Goal: Transaction & Acquisition: Purchase product/service

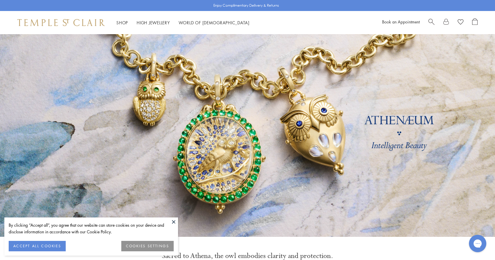
click at [434, 21] on span "Search" at bounding box center [432, 21] width 6 height 6
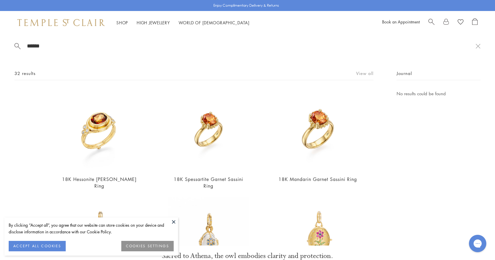
type input "******"
click at [371, 73] on link "View all" at bounding box center [364, 73] width 17 height 6
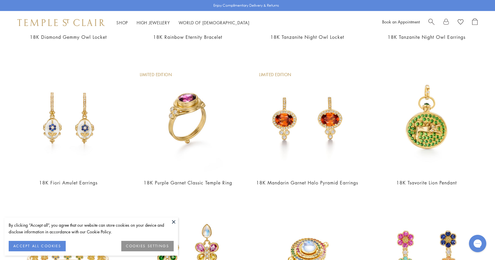
scroll to position [902, 0]
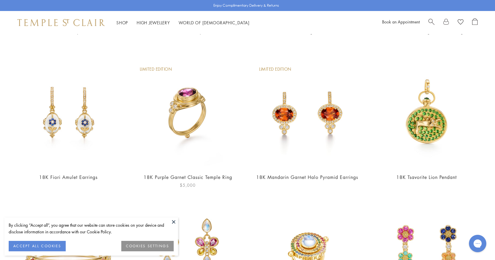
click at [198, 97] on img at bounding box center [188, 114] width 108 height 108
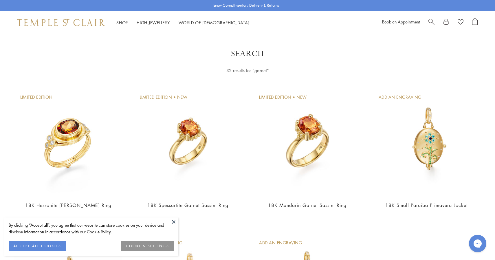
click at [434, 23] on span "Search" at bounding box center [432, 21] width 6 height 6
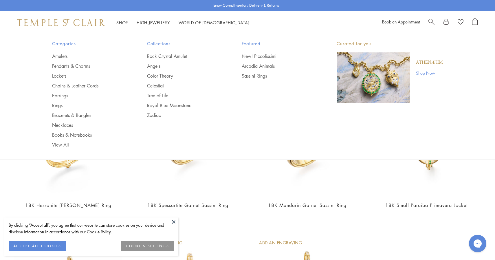
click at [60, 150] on div "Categories Amulets Pendants & Charms Lockets Chains & Leather Cords Earrings Ri…" at bounding box center [248, 94] width 420 height 120
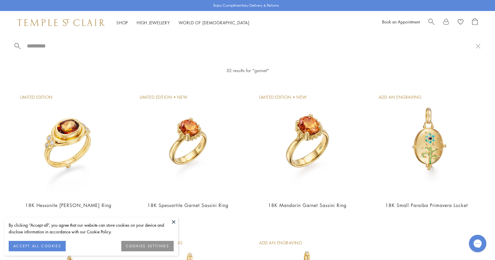
click at [57, 145] on link "View All" at bounding box center [88, 145] width 72 height 6
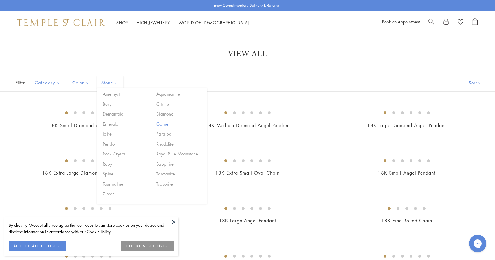
click at [165, 123] on button "Garnet" at bounding box center [179, 124] width 49 height 7
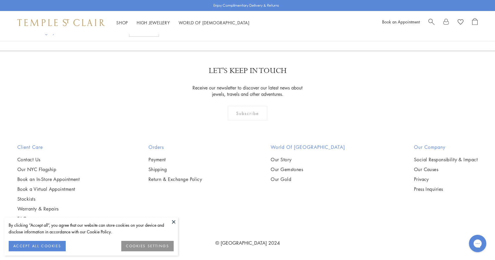
scroll to position [1381, 0]
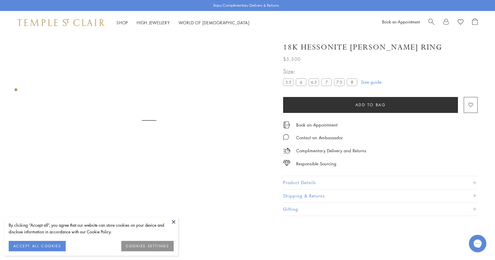
scroll to position [34, 0]
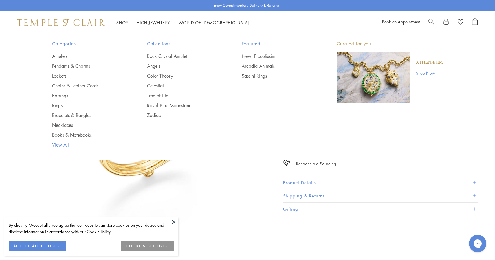
click at [66, 142] on link "View All" at bounding box center [88, 145] width 72 height 6
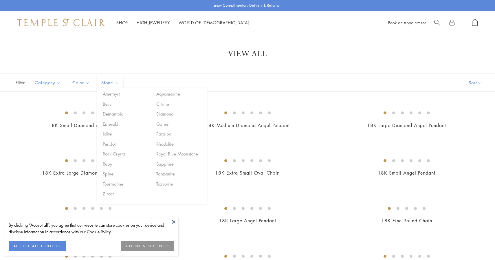
click at [118, 85] on span "Stone" at bounding box center [110, 82] width 25 height 7
click at [169, 143] on button "Rhodolite" at bounding box center [179, 144] width 49 height 7
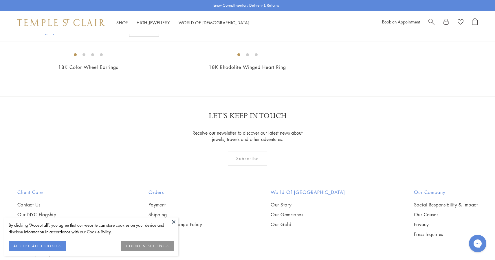
scroll to position [60, 0]
click at [0, 0] on img at bounding box center [0, 0] width 0 height 0
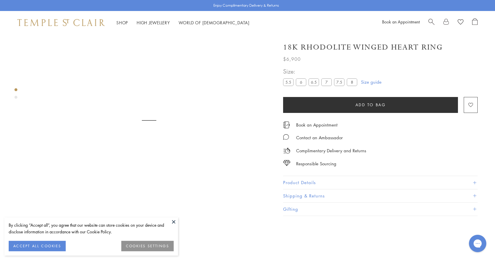
scroll to position [34, 0]
